Goal: Information Seeking & Learning: Learn about a topic

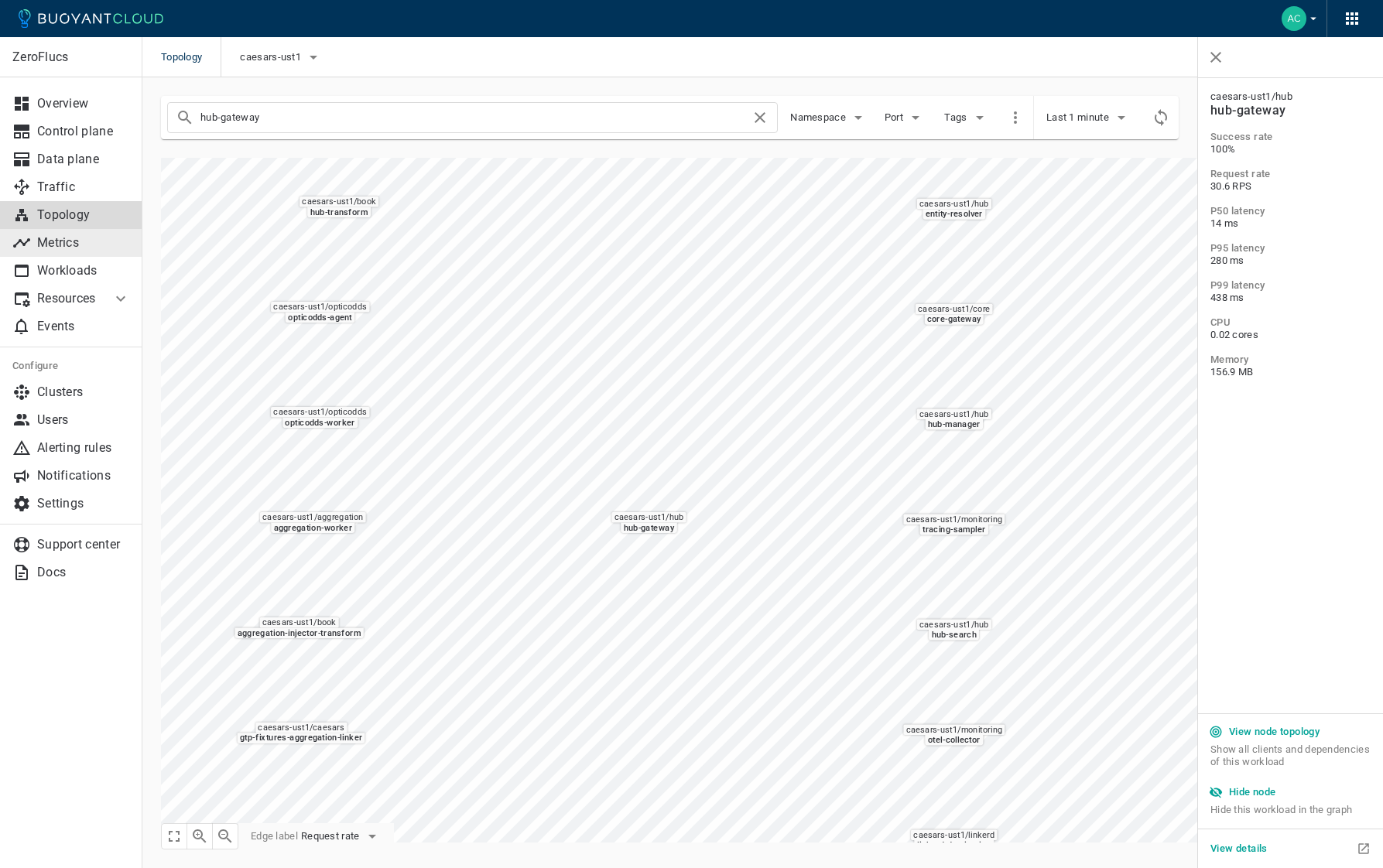
click at [80, 248] on p "Metrics" at bounding box center [83, 243] width 93 height 16
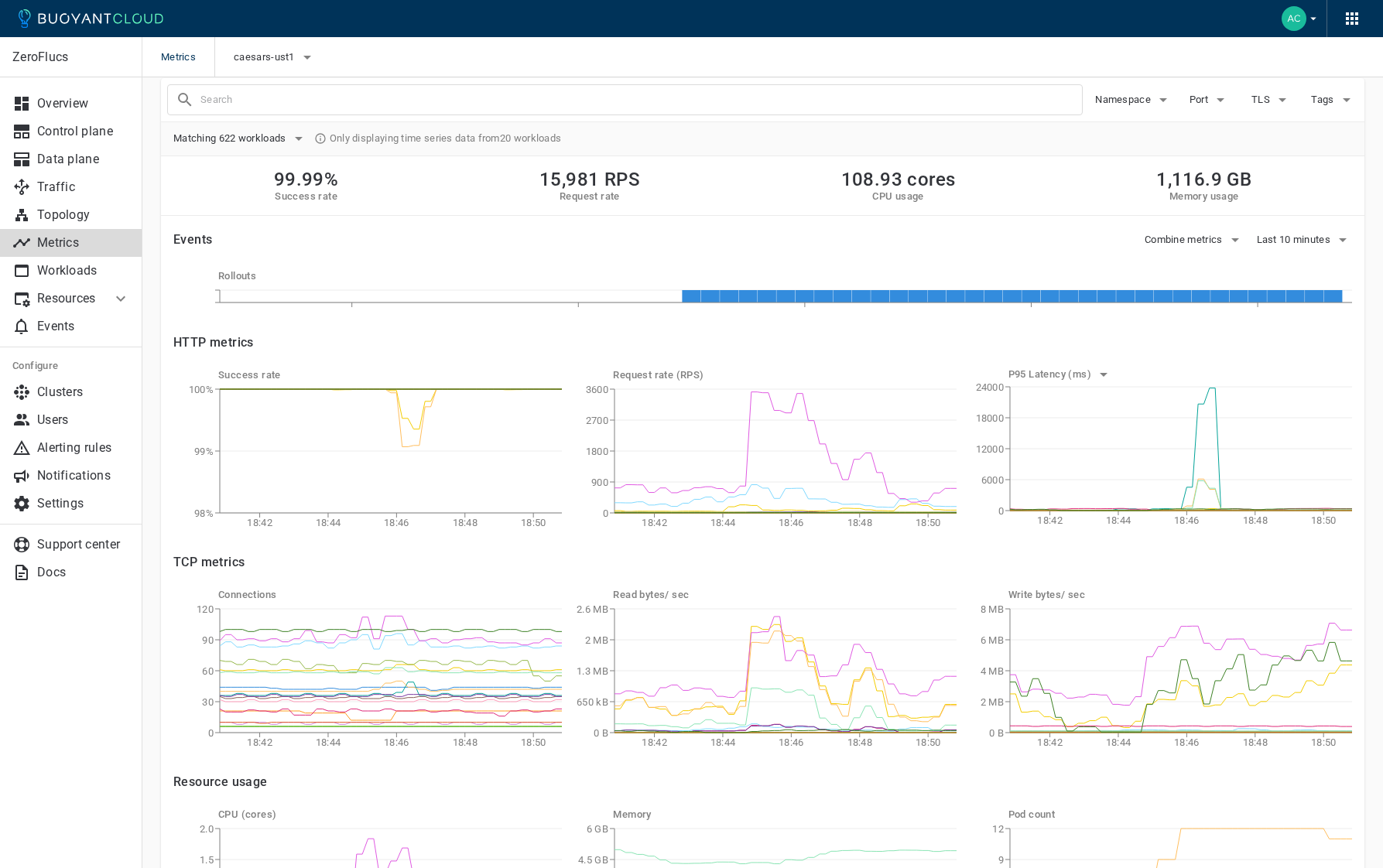
scroll to position [40, 0]
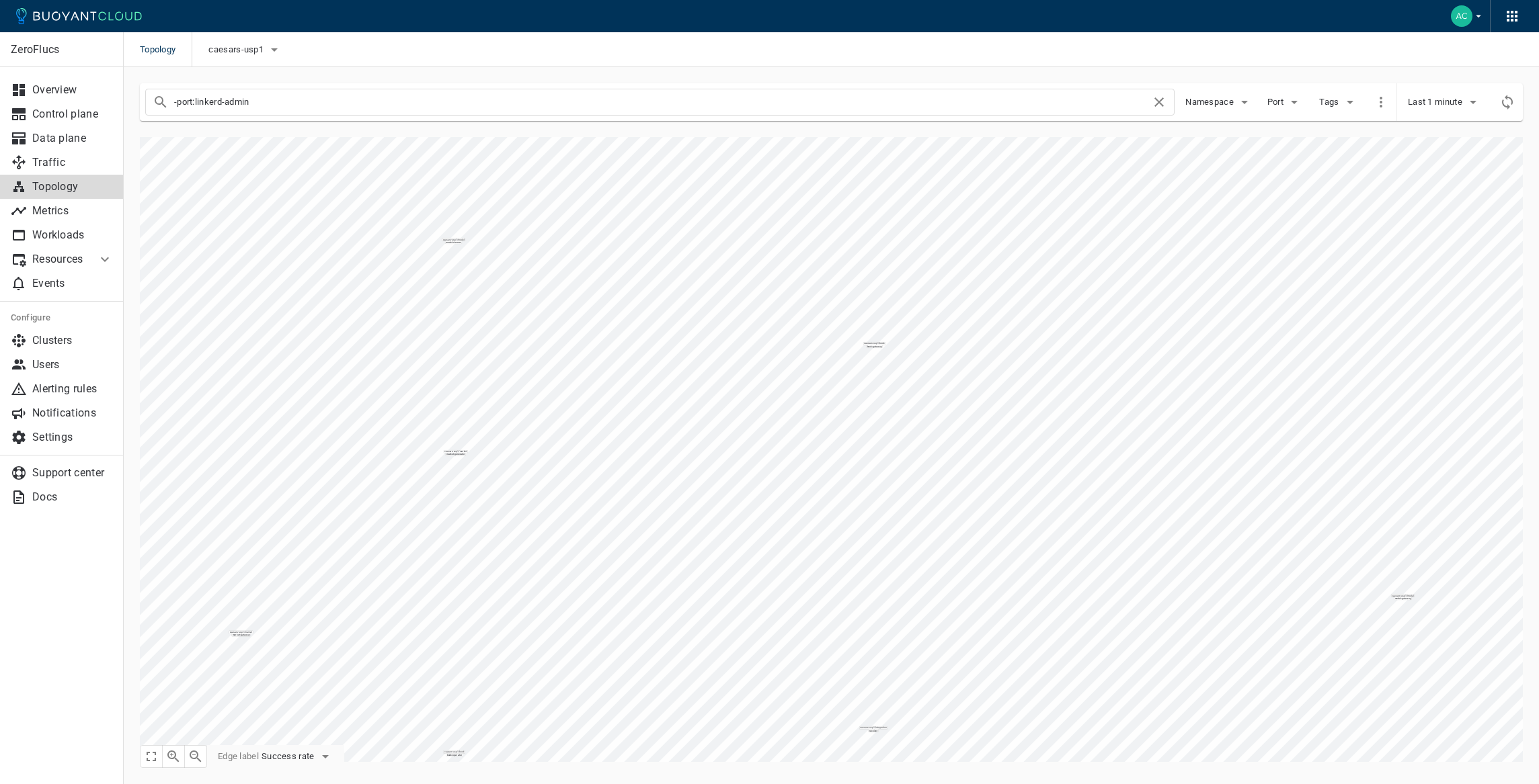
click at [280, 103] on input "-port:linkerd-admin" at bounding box center [663, 102] width 977 height 19
type input "aggregation-state"
checkbox input "false"
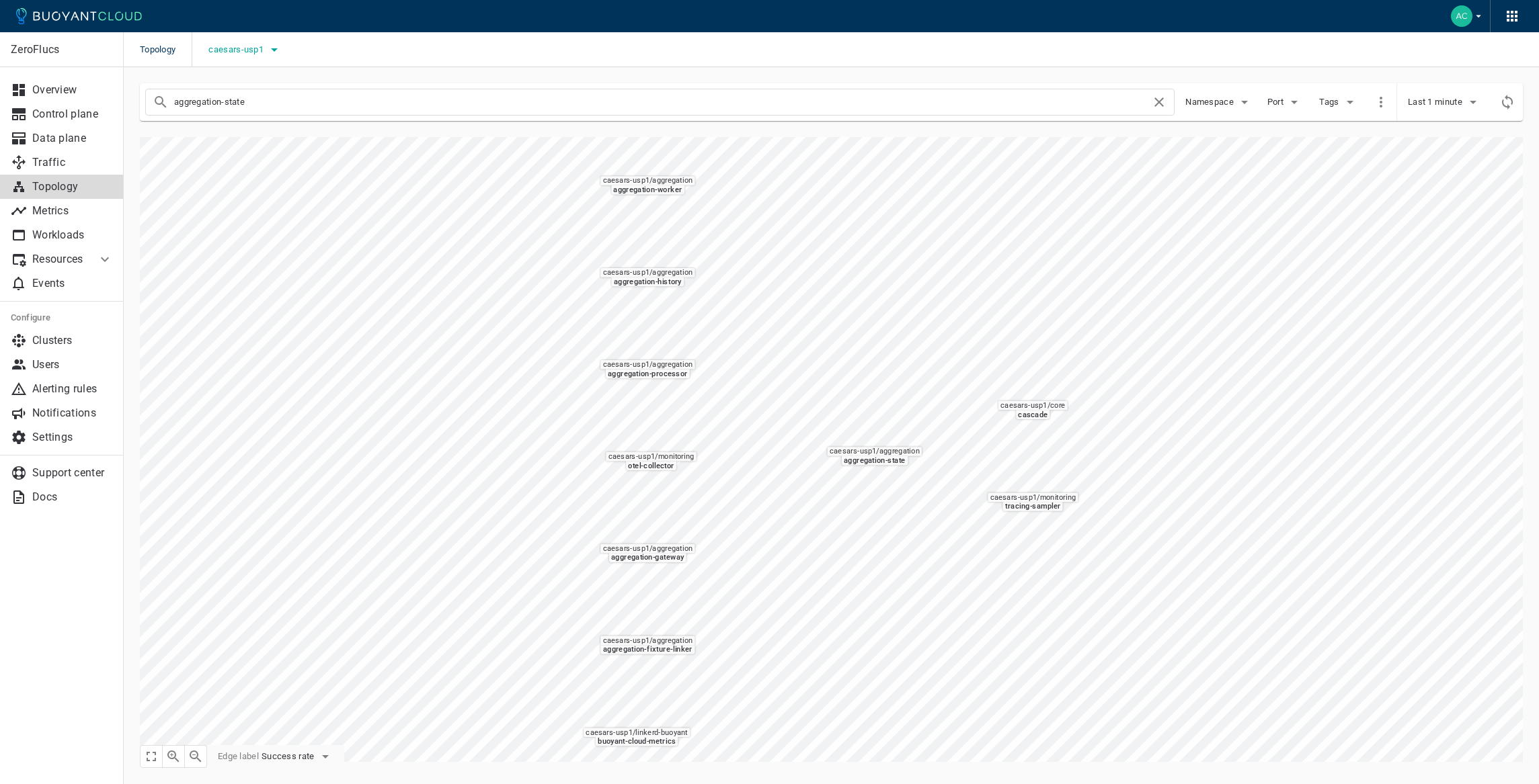
click at [246, 53] on span "caesars-usp1" at bounding box center [237, 49] width 58 height 11
click at [53, 214] on div at bounding box center [770, 392] width 1539 height 784
click at [53, 214] on p "Metrics" at bounding box center [72, 211] width 81 height 14
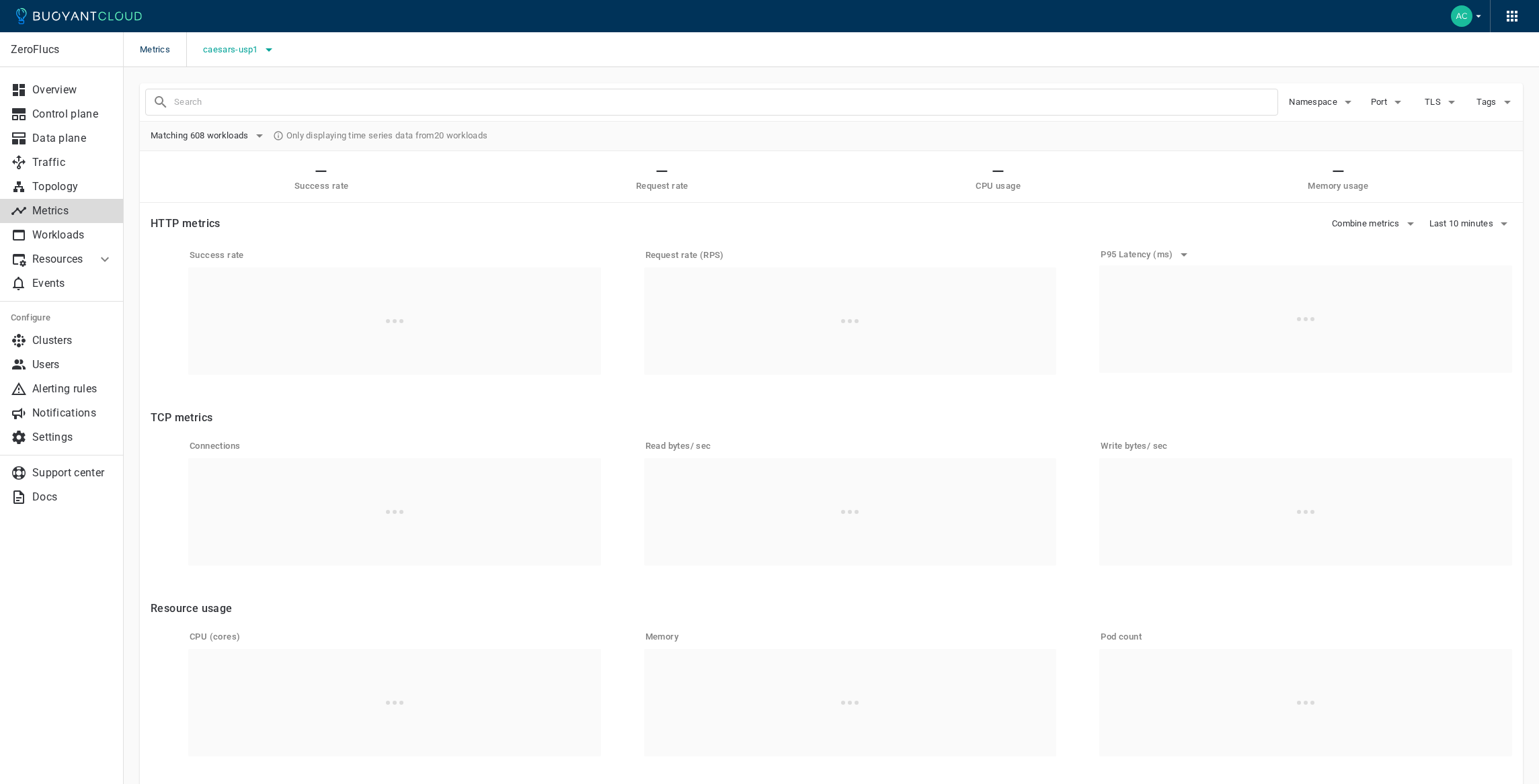
click at [261, 41] on button "caesars-usp1" at bounding box center [240, 50] width 74 height 20
click at [268, 116] on span "caesars-ust1" at bounding box center [267, 118] width 63 height 14
click at [230, 116] on input "caesars-ust1" at bounding box center [221, 118] width 16 height 16
checkbox input "true"
click at [265, 93] on span "caesars-usp1" at bounding box center [268, 91] width 66 height 14
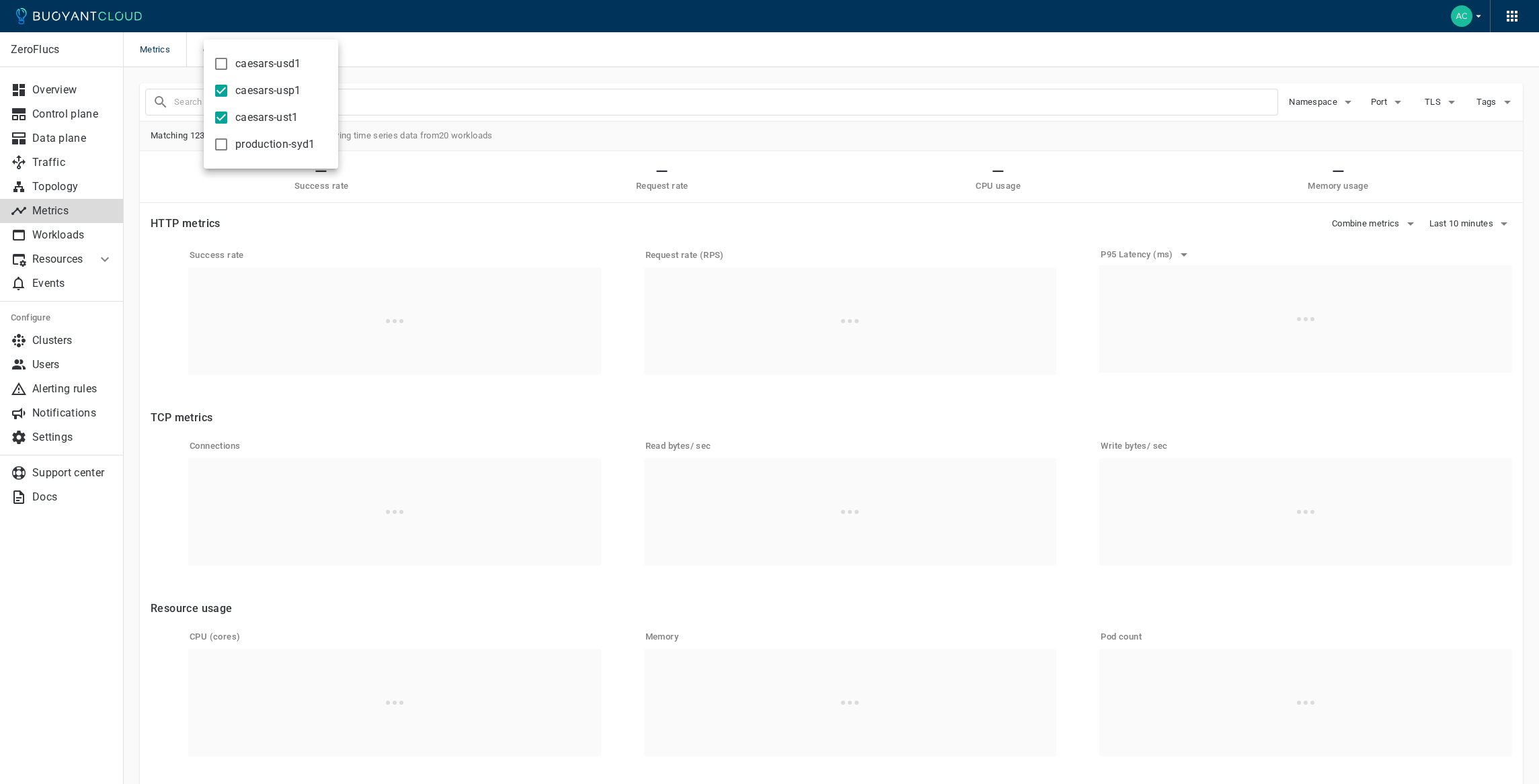
click at [230, 93] on input "caesars-usp1" at bounding box center [221, 91] width 16 height 16
checkbox input "false"
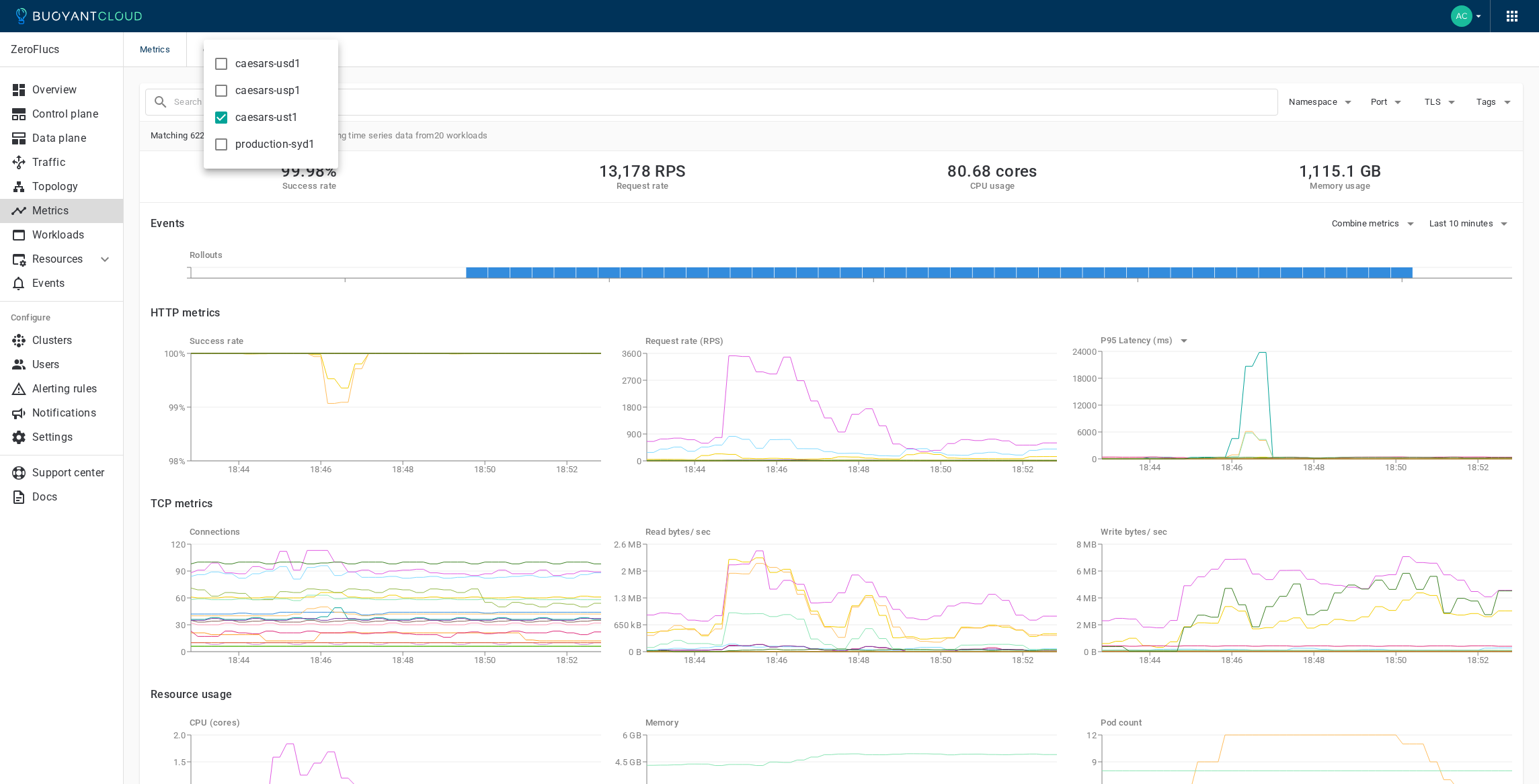
drag, startPoint x: 430, startPoint y: 102, endPoint x: 439, endPoint y: 106, distance: 9.8
click at [430, 102] on div at bounding box center [770, 392] width 1539 height 784
click at [1462, 223] on span "Last 10 minutes" at bounding box center [1463, 223] width 67 height 11
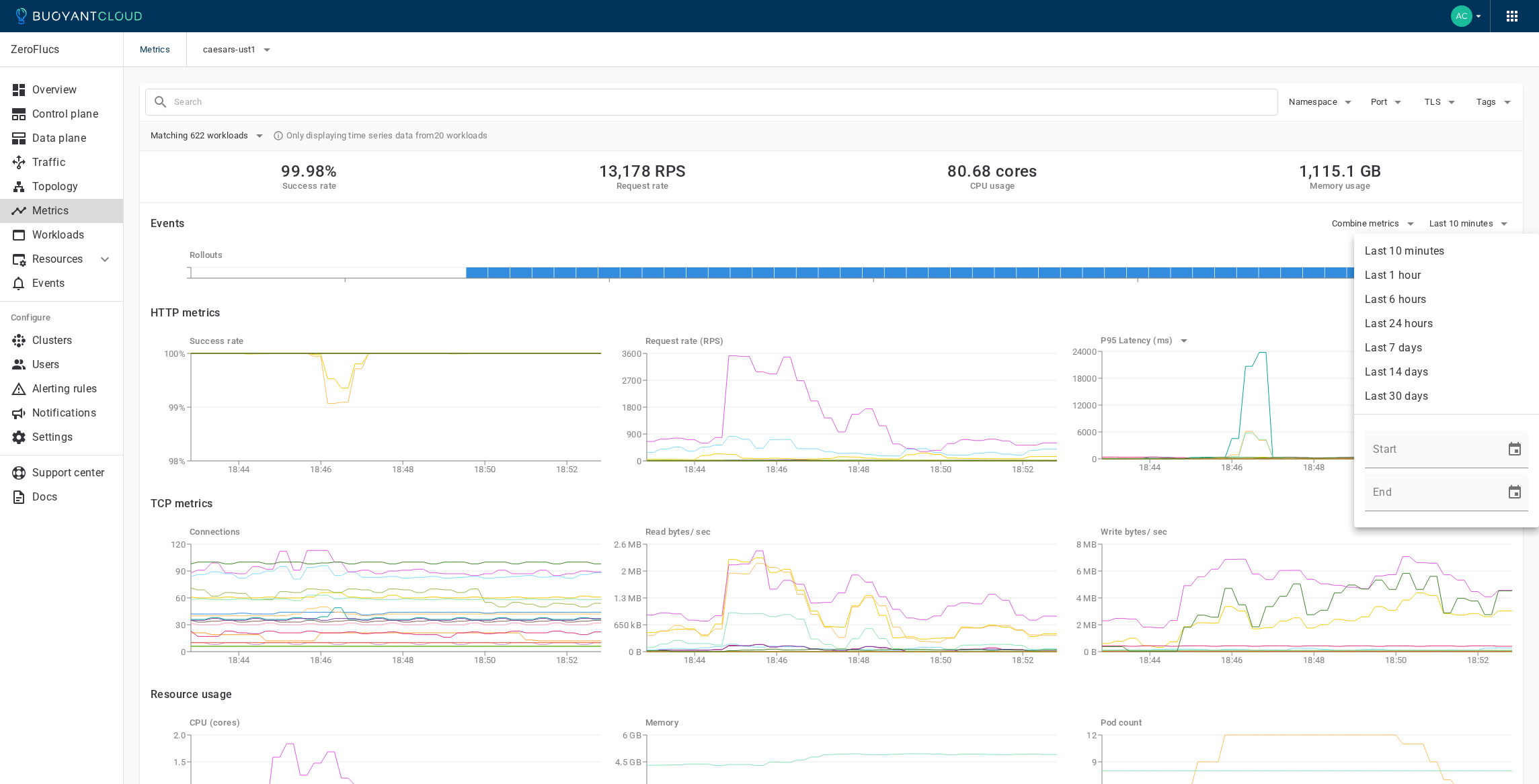
click at [1456, 279] on li "Last 1 hour" at bounding box center [1446, 276] width 185 height 24
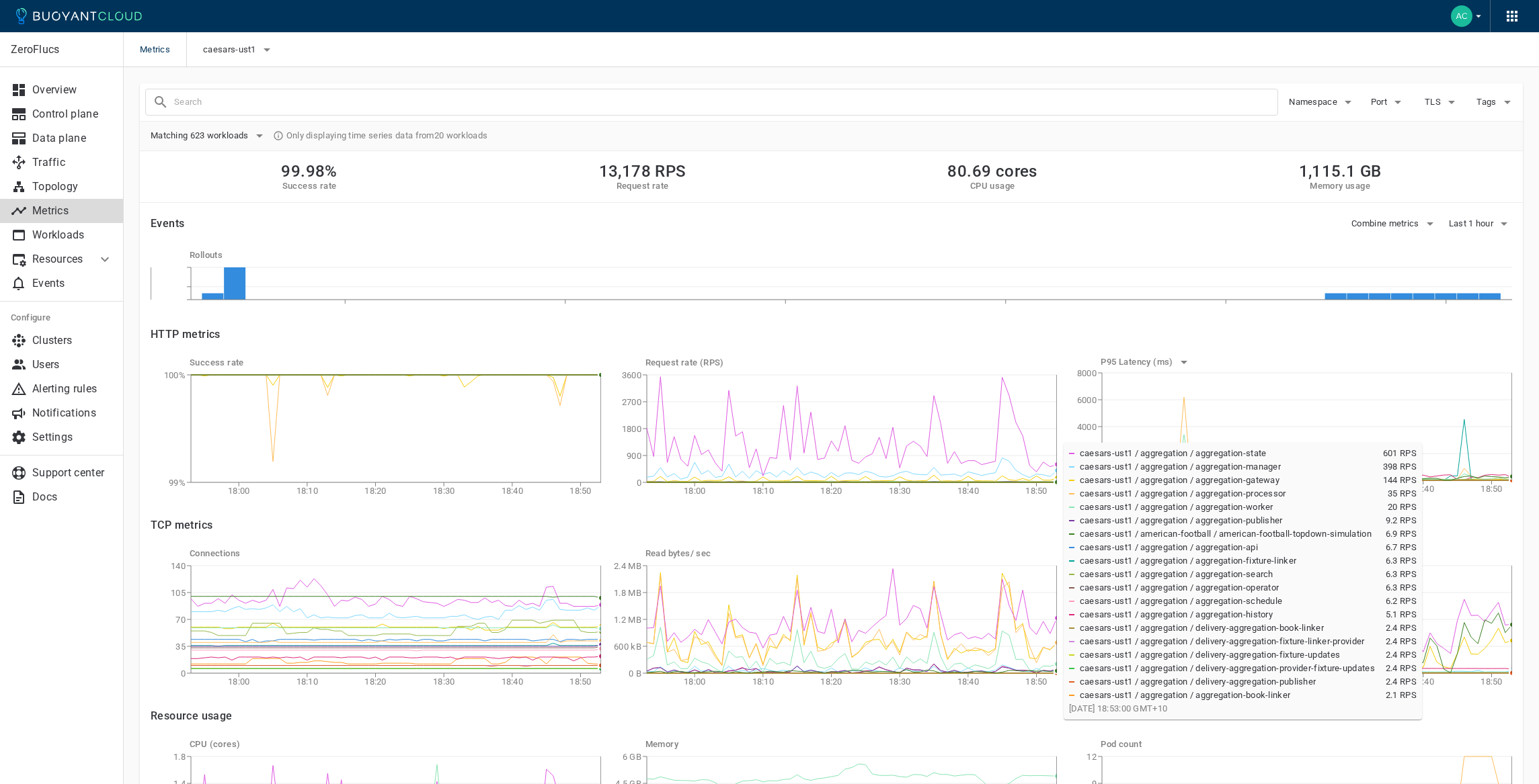
scroll to position [1, 0]
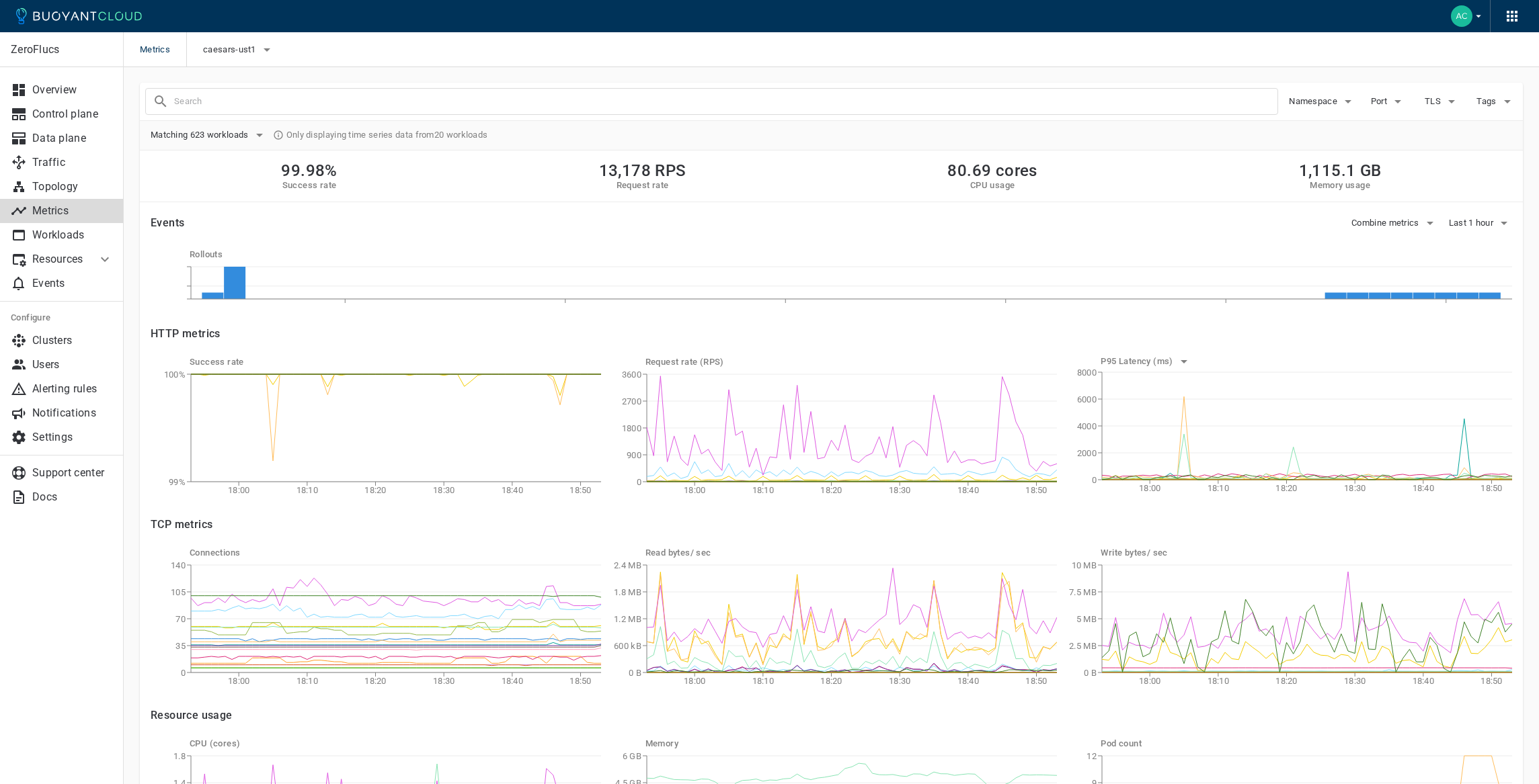
click at [245, 96] on input "text" at bounding box center [725, 101] width 1103 height 19
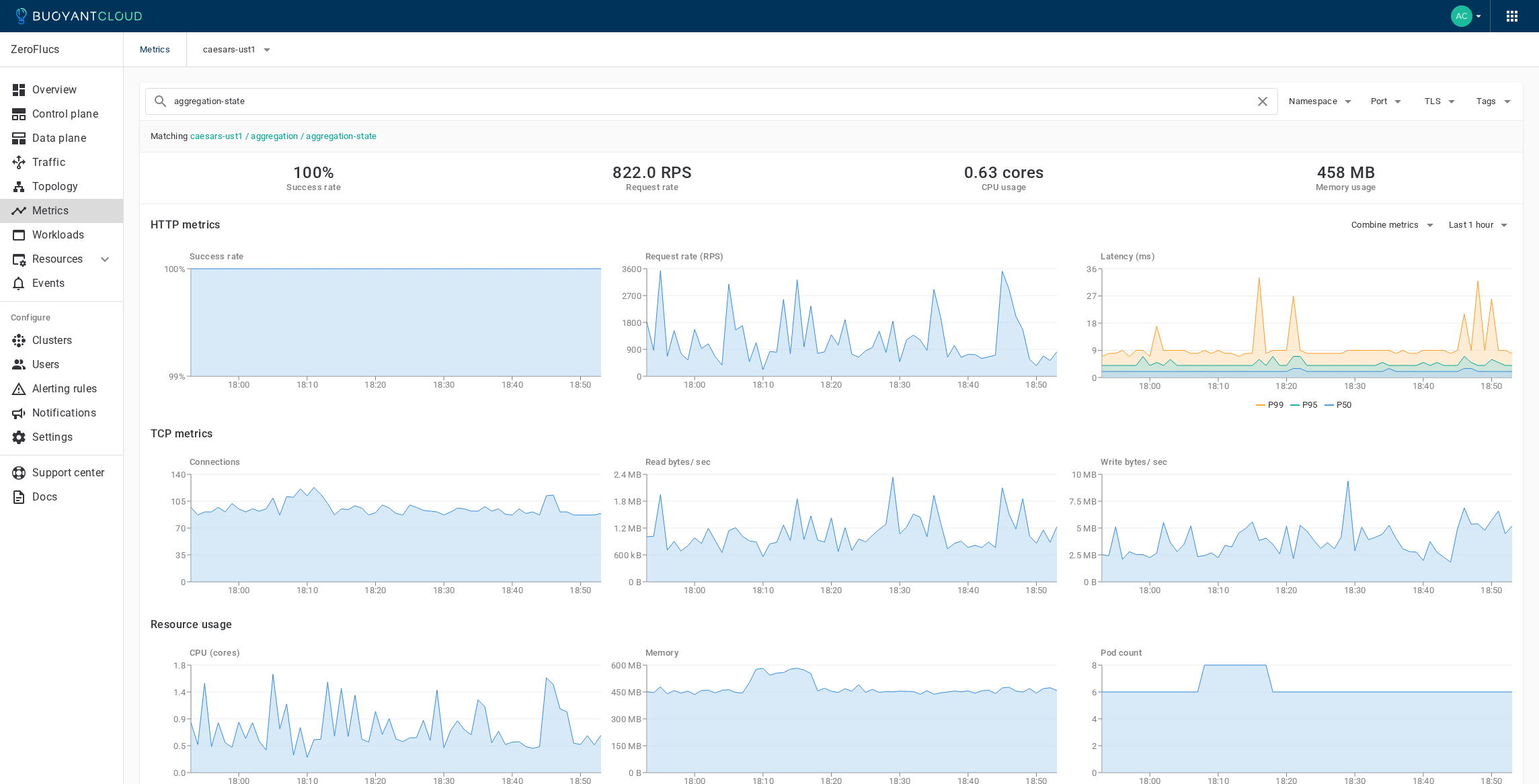
click at [259, 108] on input "aggregation-state" at bounding box center [714, 101] width 1080 height 19
type input "aggregation-processor"
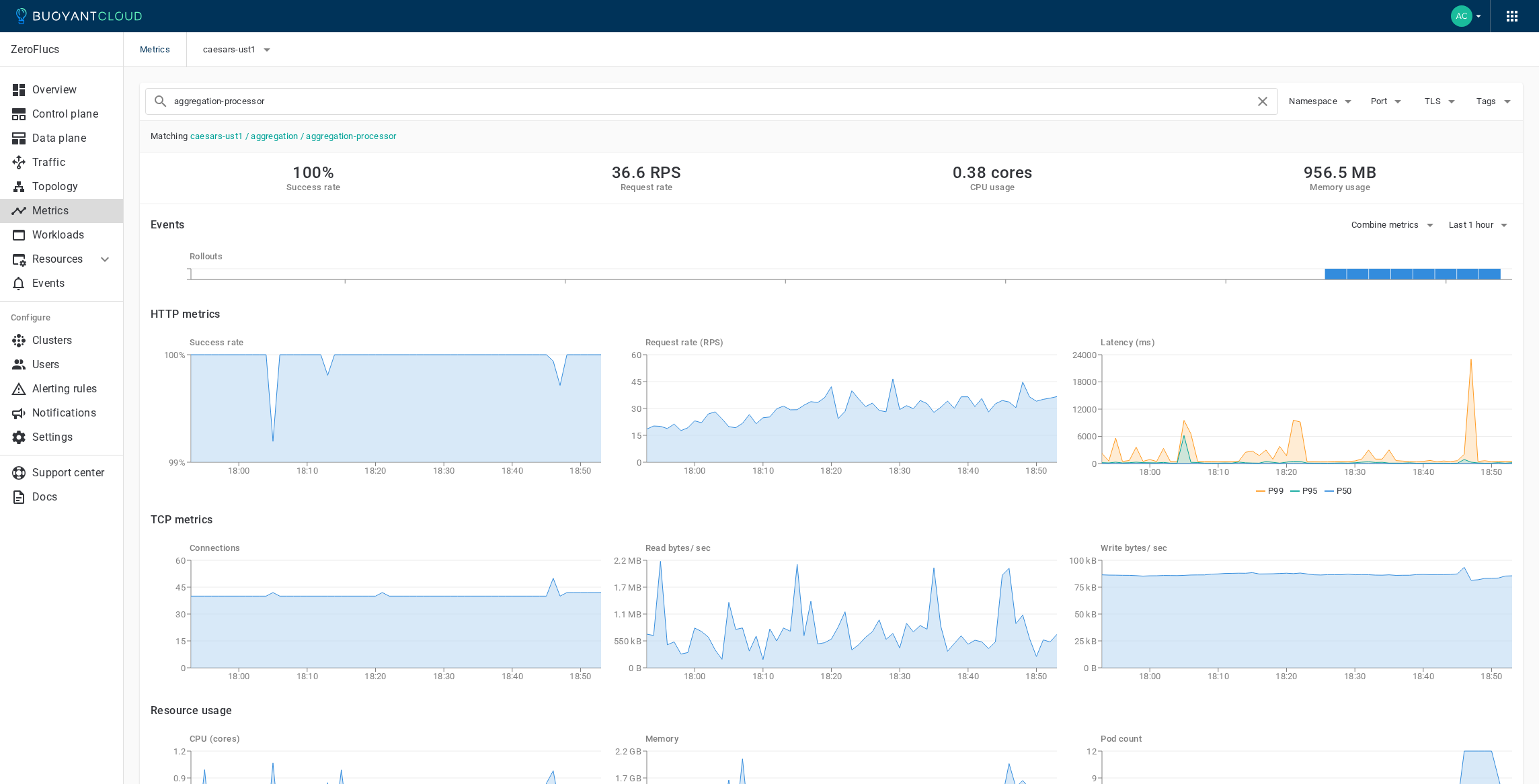
scroll to position [1, 0]
click at [256, 100] on input "aggregation-processor" at bounding box center [714, 100] width 1080 height 19
click at [645, 193] on div "100% Success rate 37.2 RPS Request rate 0.27 cores CPU usage 473.6 MB Memory us…" at bounding box center [832, 177] width 1384 height 52
click at [1457, 225] on span "Last 1 hour" at bounding box center [1473, 224] width 47 height 11
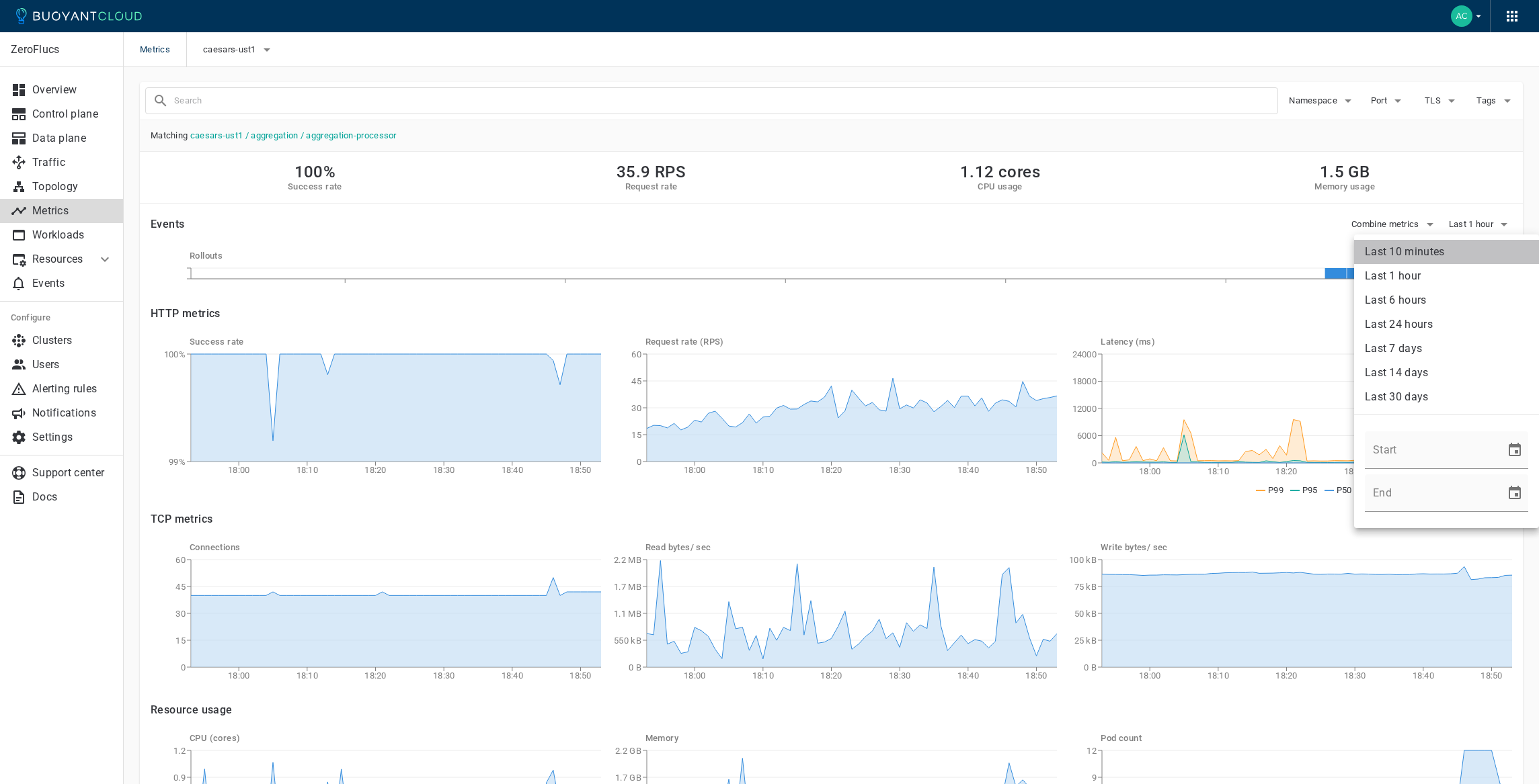
click at [1468, 253] on li "Last 10 minutes" at bounding box center [1446, 252] width 185 height 24
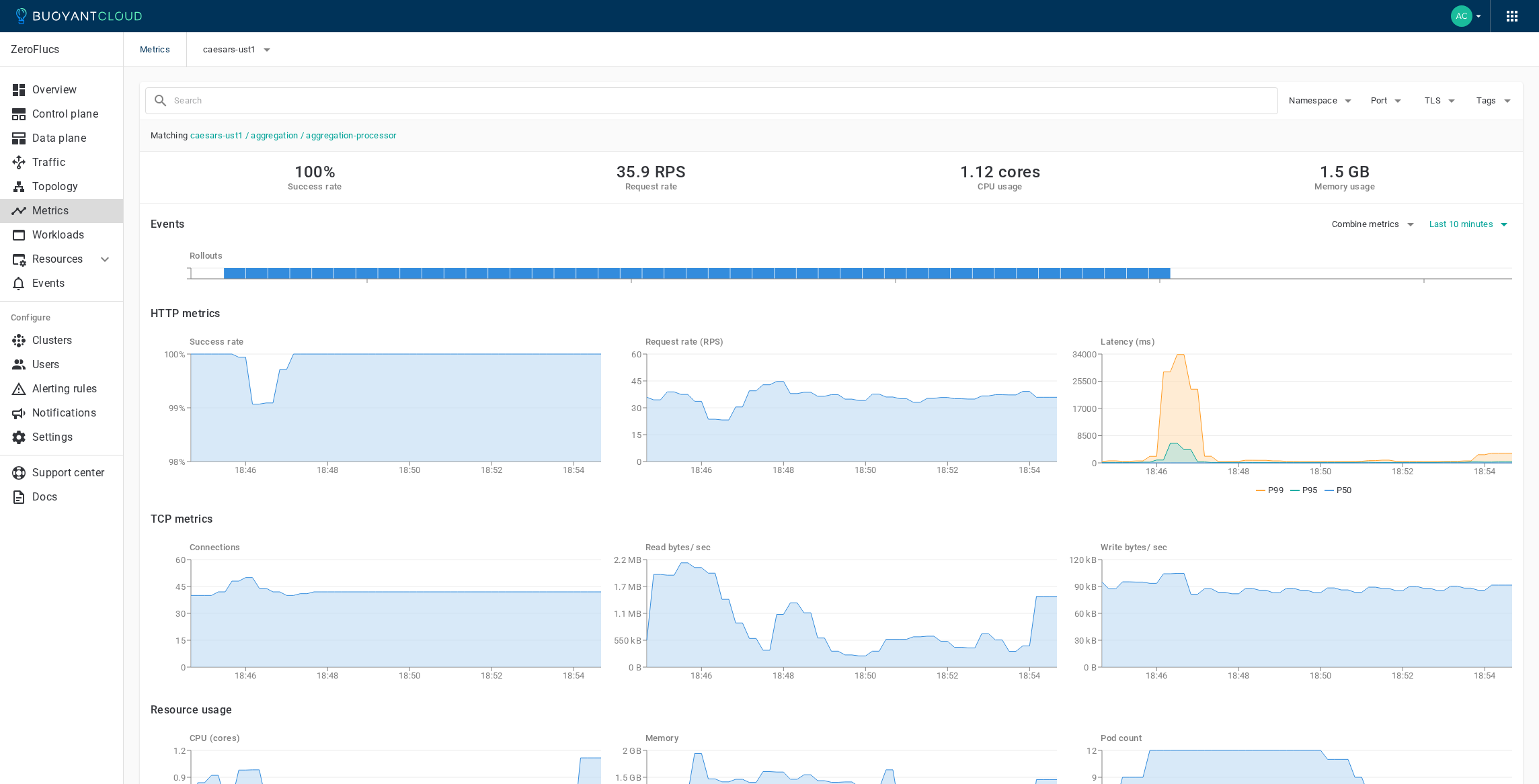
click at [1459, 225] on span "Last 10 minutes" at bounding box center [1463, 224] width 67 height 11
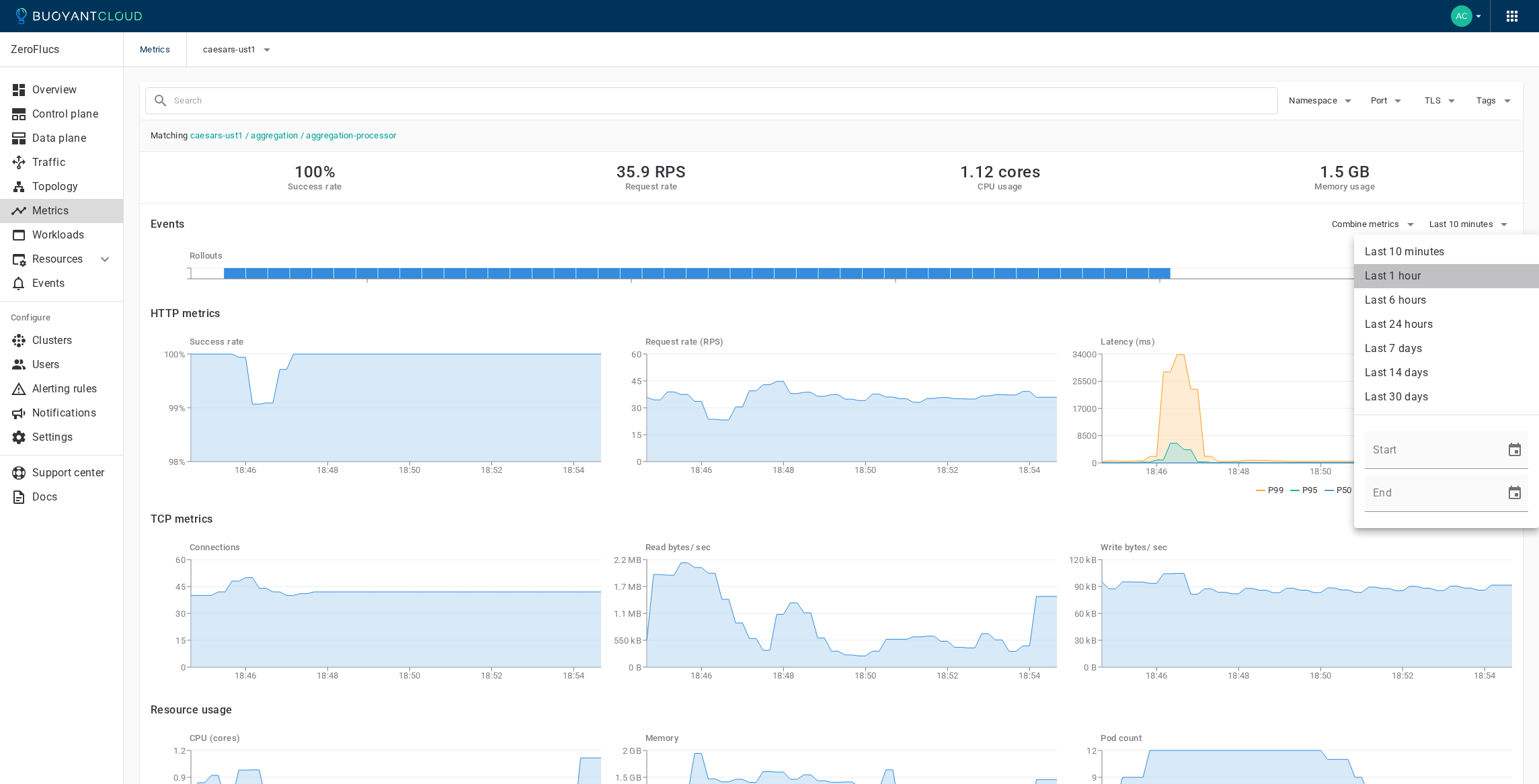
click at [1453, 269] on li "Last 1 hour" at bounding box center [1446, 277] width 185 height 24
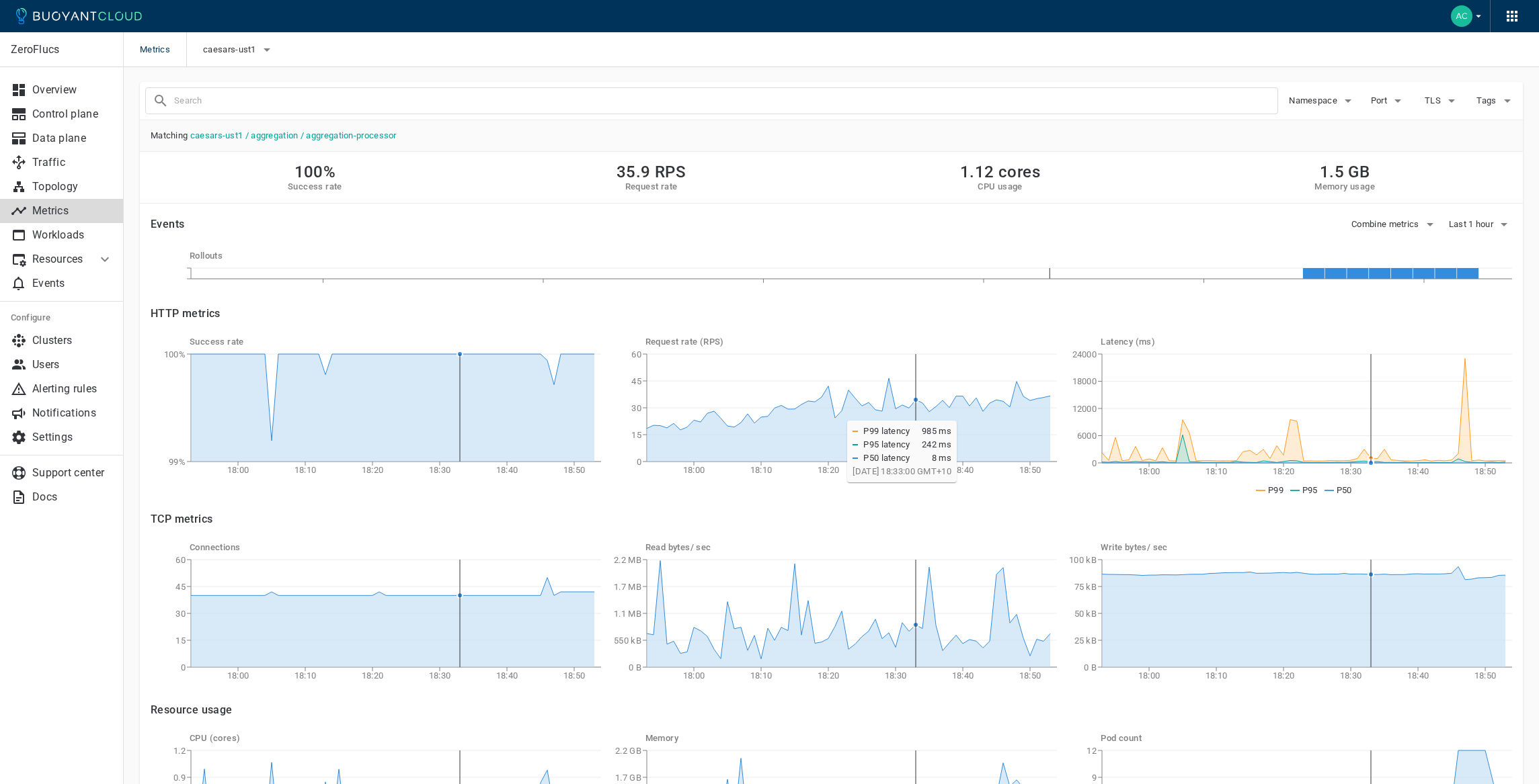
scroll to position [2, 0]
